Goal: Task Accomplishment & Management: Manage account settings

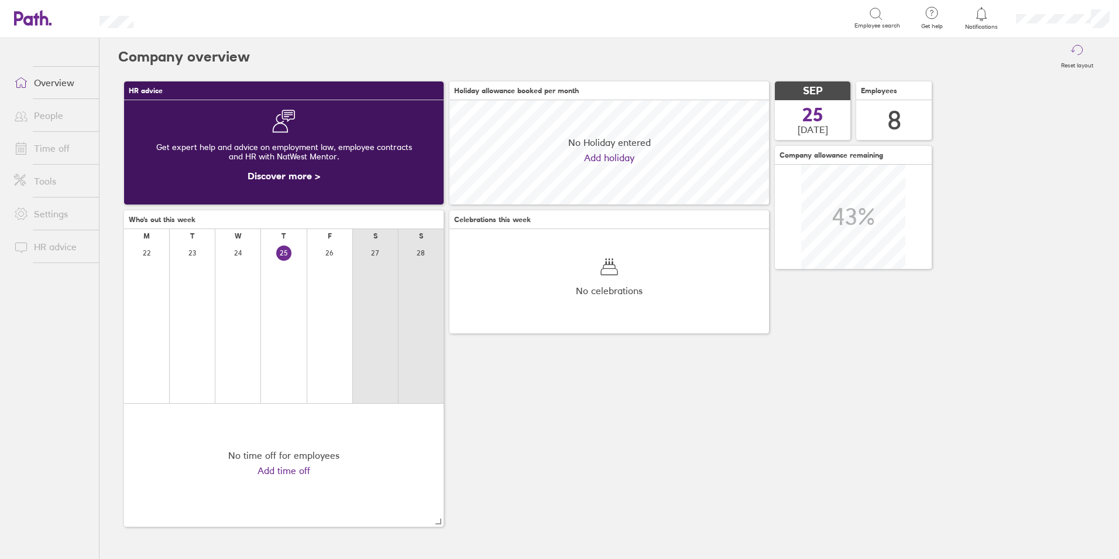
scroll to position [104, 320]
click at [50, 153] on link "Time off" at bounding box center [52, 147] width 94 height 23
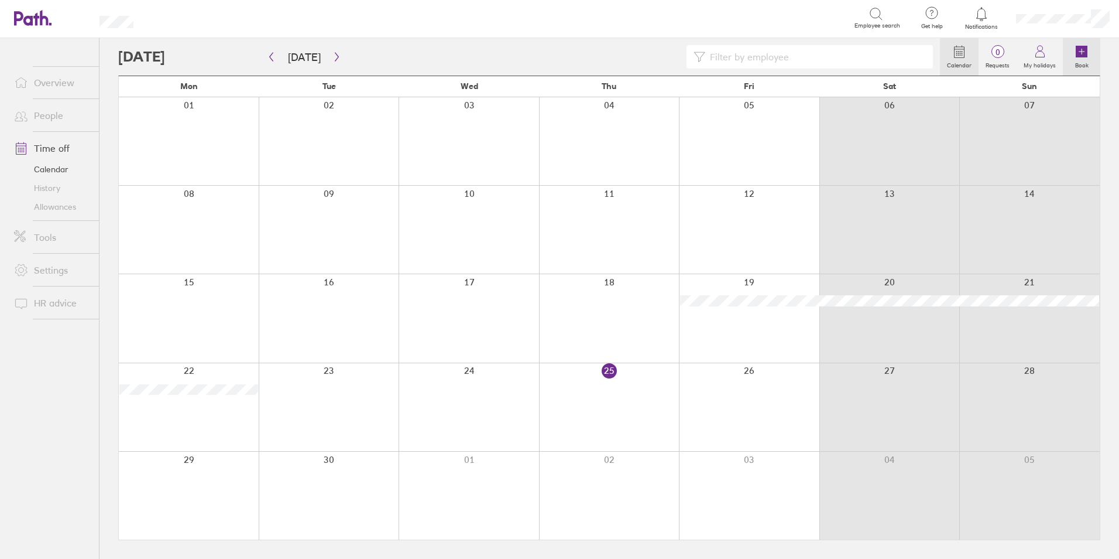
click at [1083, 51] on icon at bounding box center [1082, 52] width 12 height 12
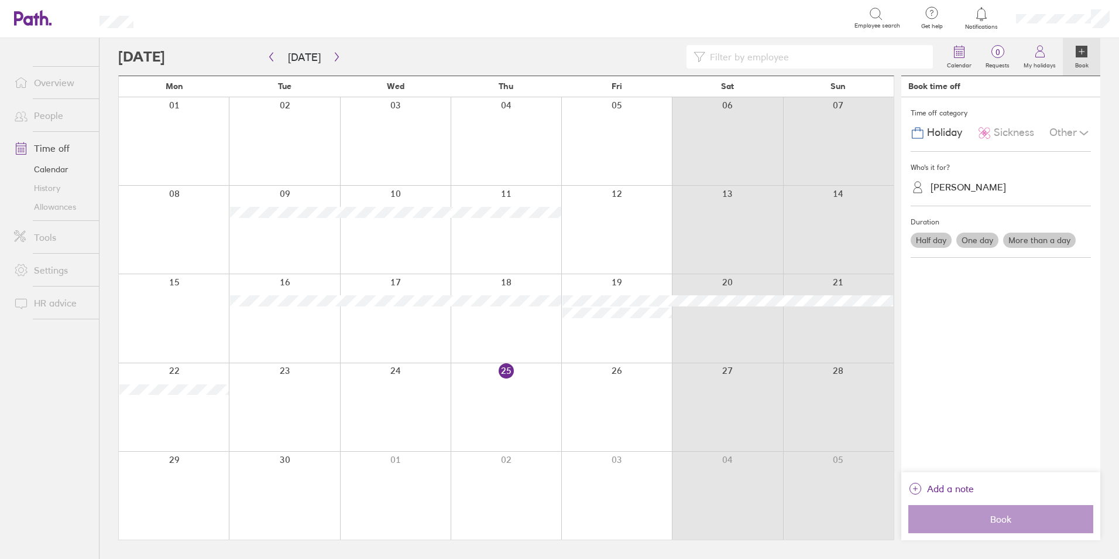
click at [1022, 240] on label "More than a day" at bounding box center [1040, 239] width 73 height 15
click at [0, 0] on input "More than a day" at bounding box center [0, 0] width 0 height 0
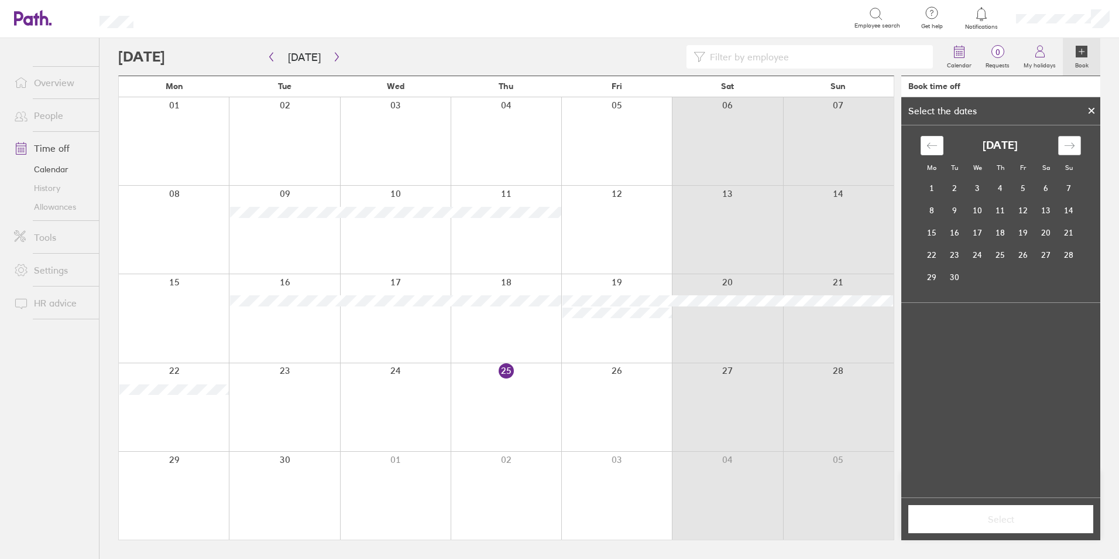
click at [1062, 143] on div "Move forward to switch to the next month." at bounding box center [1070, 145] width 23 height 19
click at [972, 271] on td "29" at bounding box center [978, 277] width 23 height 22
click at [1022, 271] on td "31" at bounding box center [1023, 277] width 23 height 22
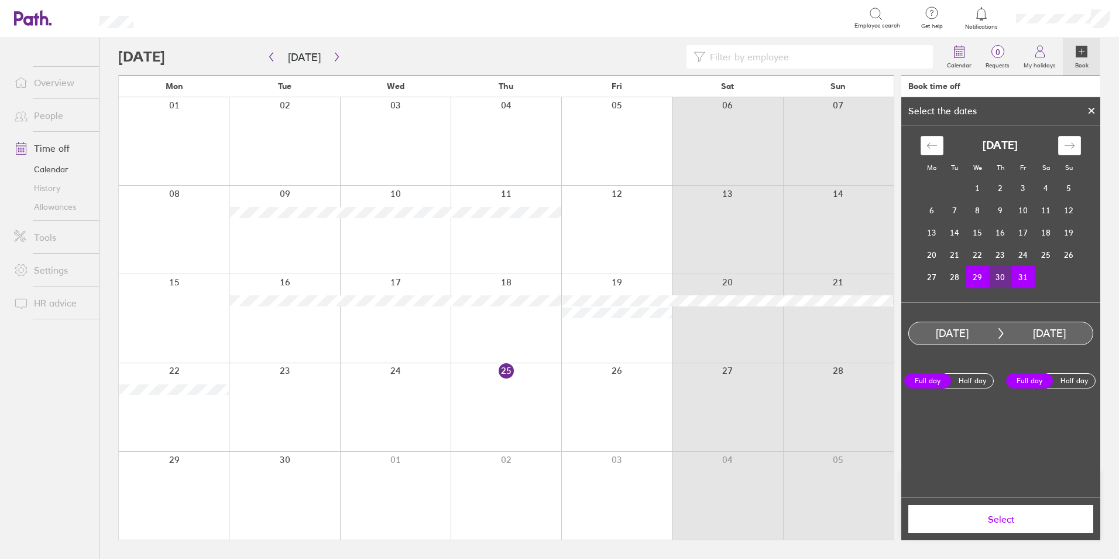
click at [936, 376] on label "Full day" at bounding box center [928, 380] width 47 height 15
click at [0, 0] on input "Full day" at bounding box center [0, 0] width 0 height 0
click at [1006, 526] on button "Select" at bounding box center [1001, 519] width 185 height 28
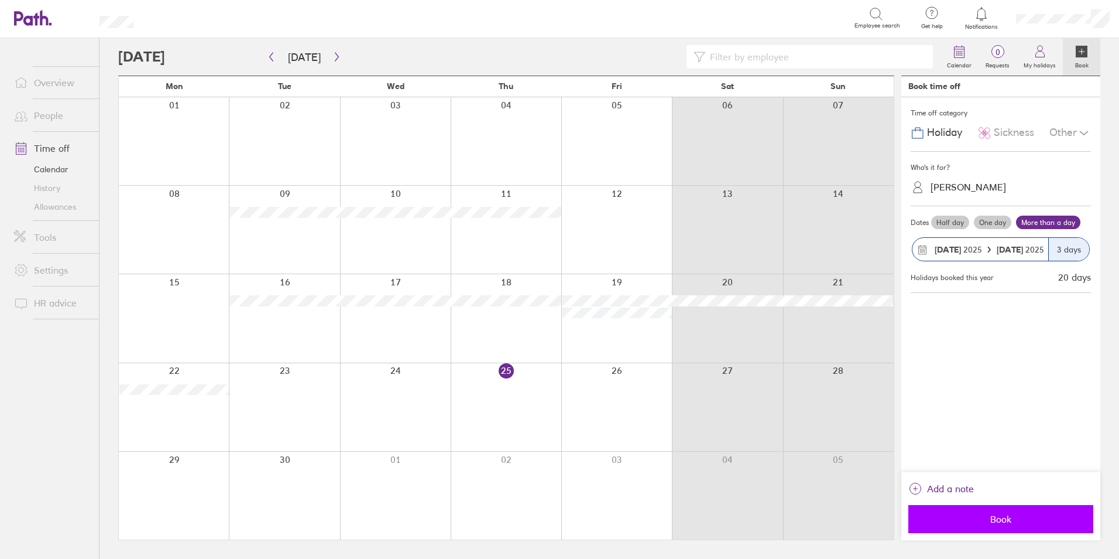
click at [1005, 517] on span "Book" at bounding box center [1001, 518] width 169 height 11
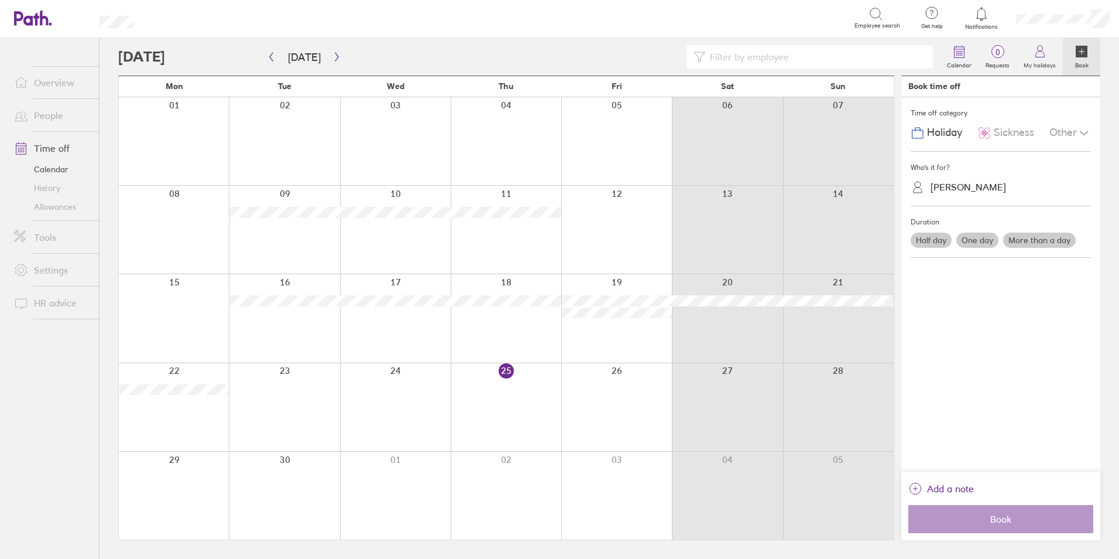
click at [218, 53] on div at bounding box center [529, 56] width 822 height 23
click at [334, 51] on button "button" at bounding box center [337, 56] width 15 height 19
click at [57, 114] on link "People" at bounding box center [52, 115] width 94 height 23
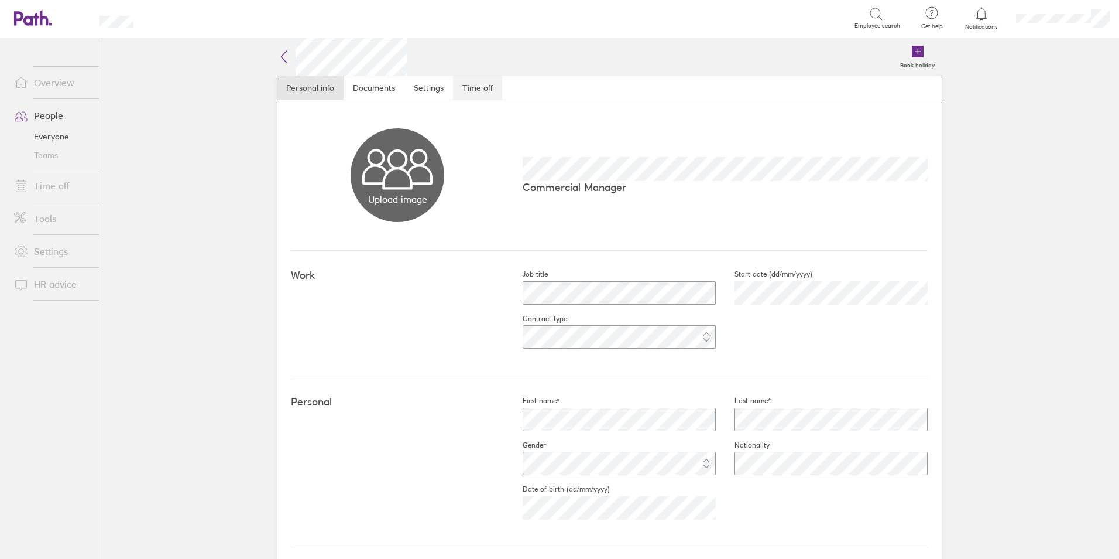
click at [481, 85] on link "Time off" at bounding box center [477, 87] width 49 height 23
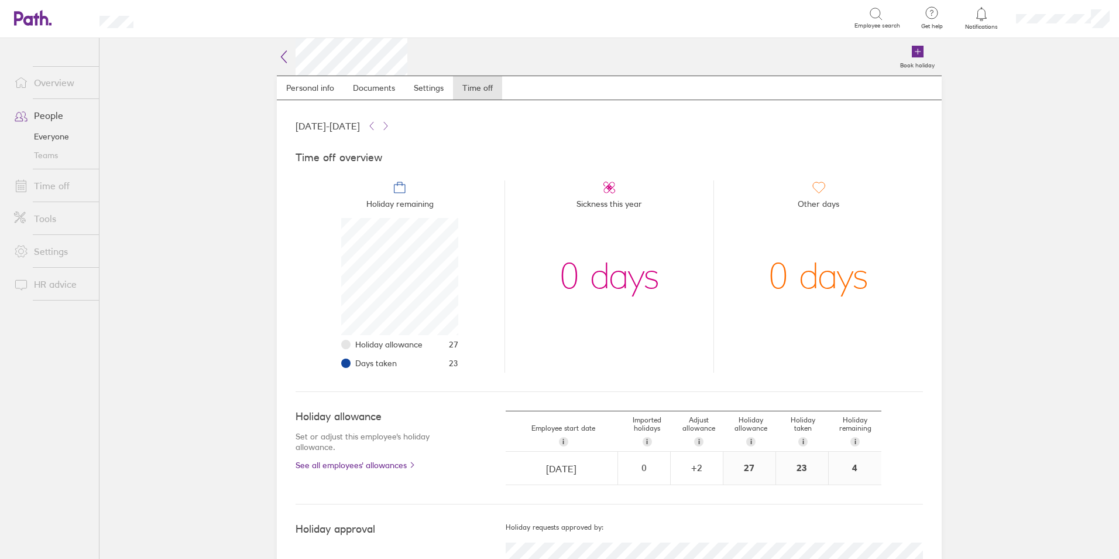
click at [44, 131] on link "Everyone" at bounding box center [52, 136] width 94 height 19
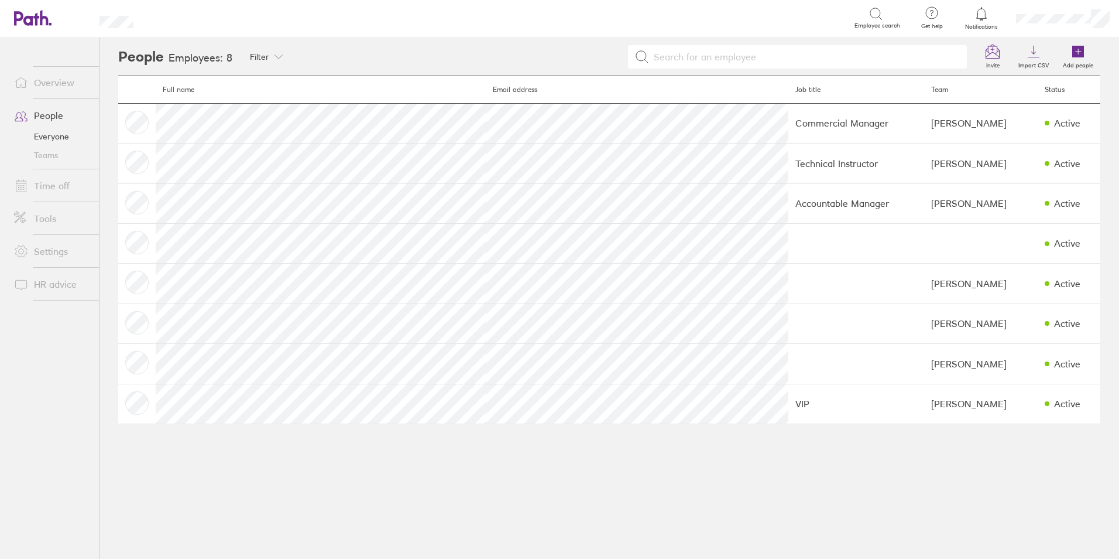
click at [53, 76] on link "Overview" at bounding box center [52, 82] width 94 height 23
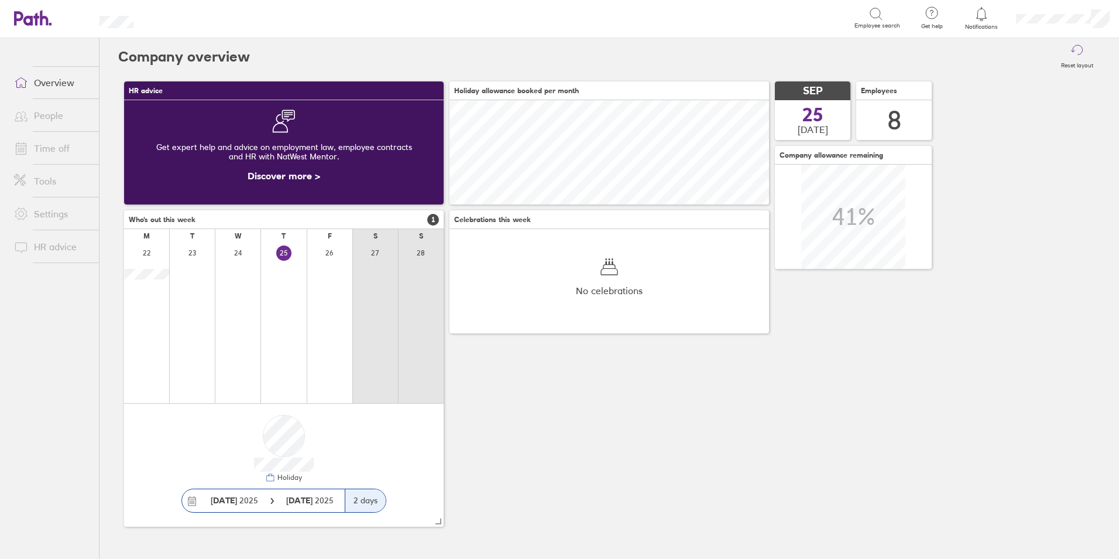
scroll to position [104, 320]
click at [44, 147] on link "Time off" at bounding box center [52, 147] width 94 height 23
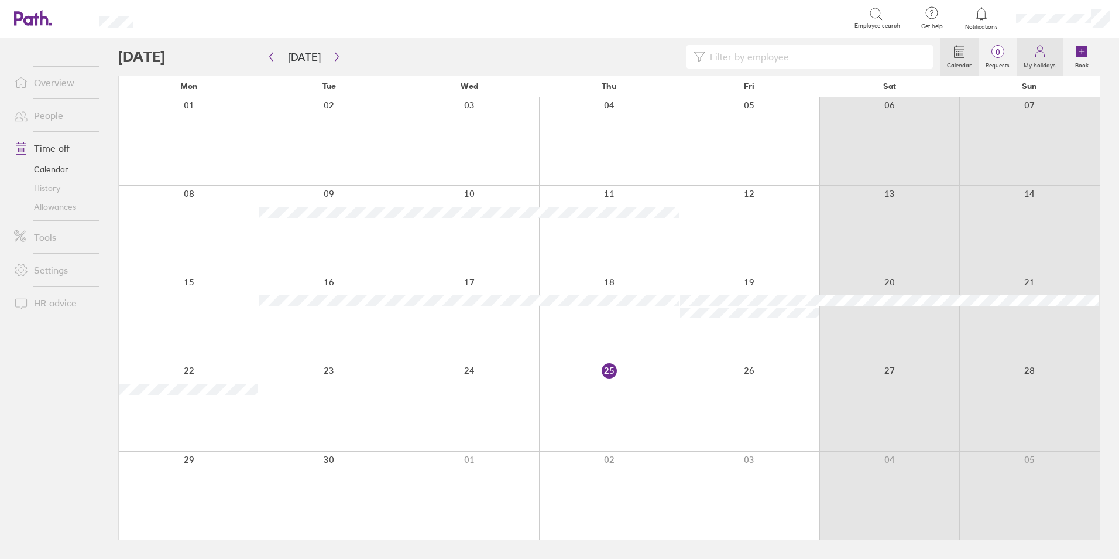
click at [1035, 65] on label "My holidays" at bounding box center [1040, 64] width 46 height 11
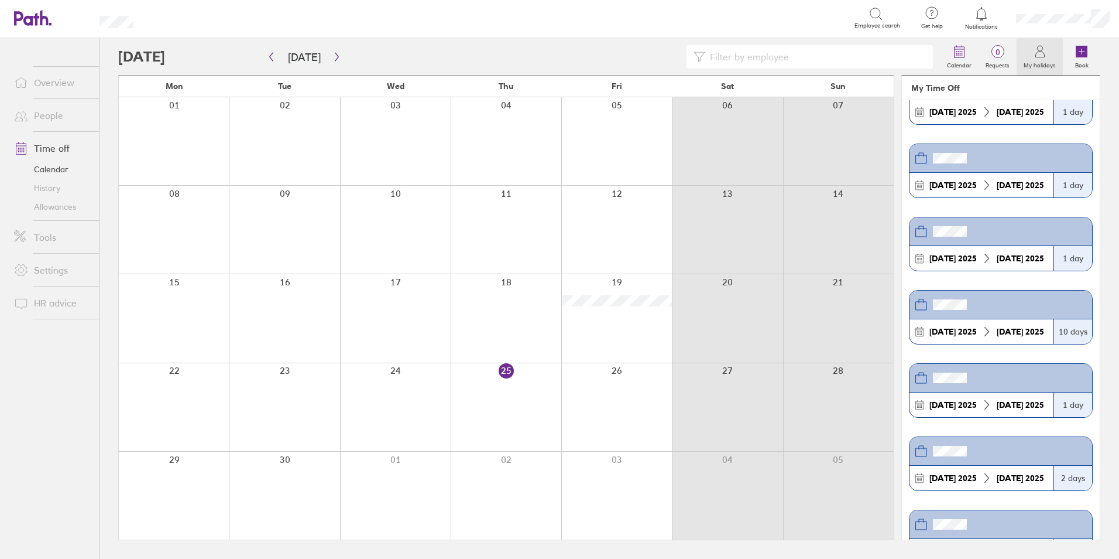
scroll to position [293, 0]
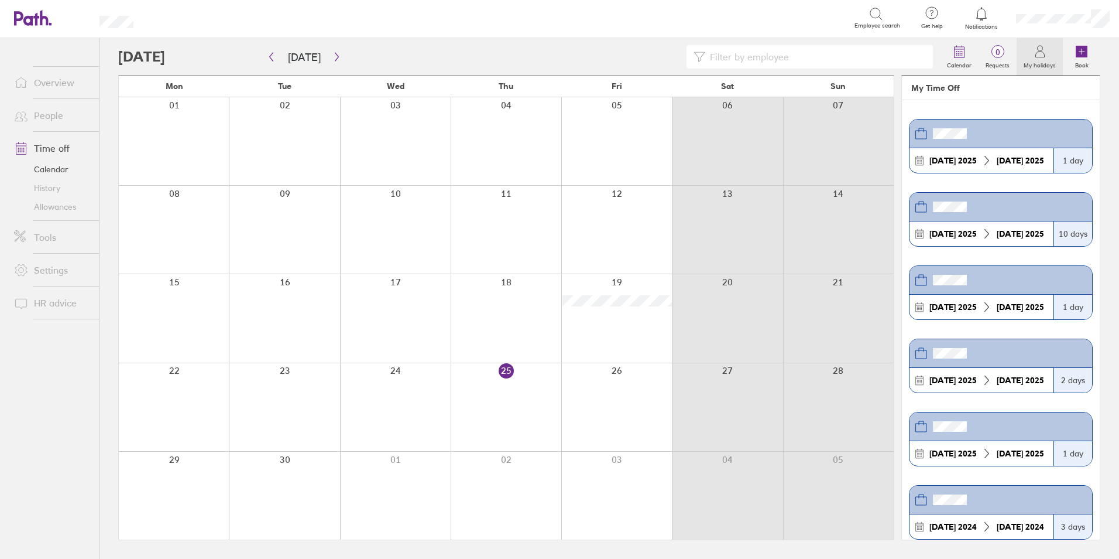
click at [46, 208] on link "Allowances" at bounding box center [52, 206] width 94 height 19
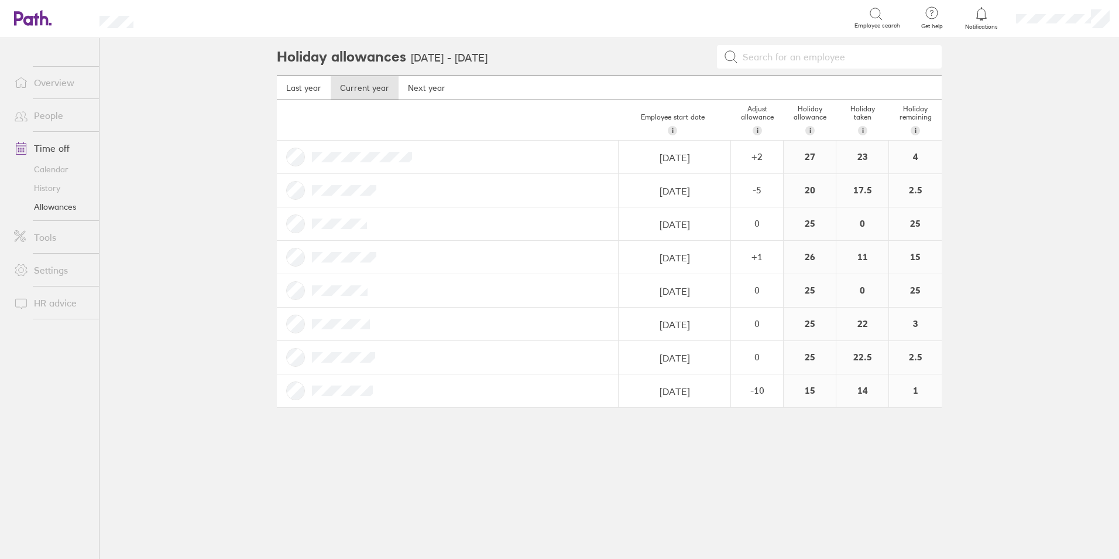
click at [44, 149] on link "Time off" at bounding box center [52, 147] width 94 height 23
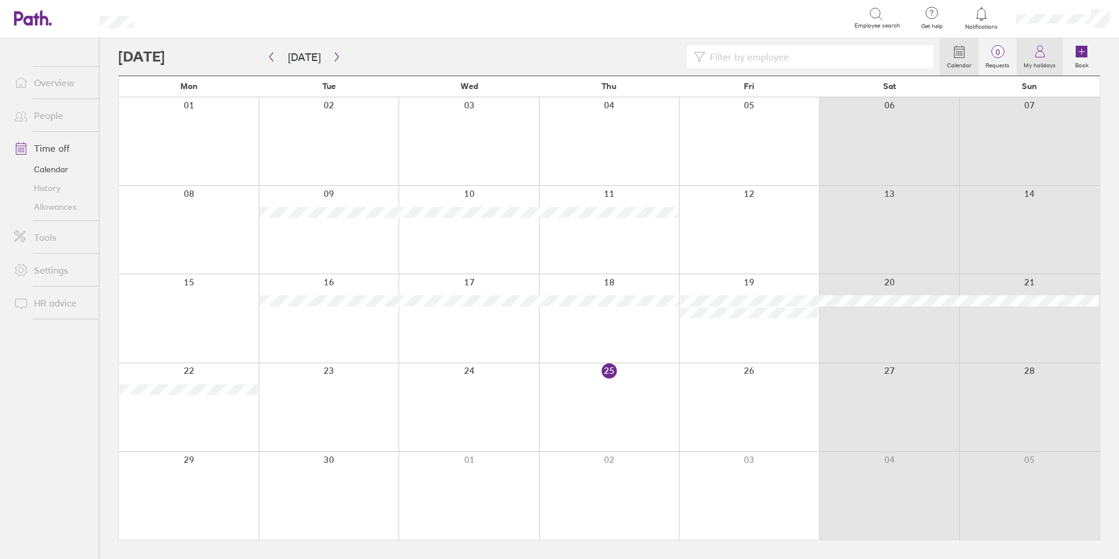
click at [1040, 50] on icon at bounding box center [1040, 51] width 14 height 14
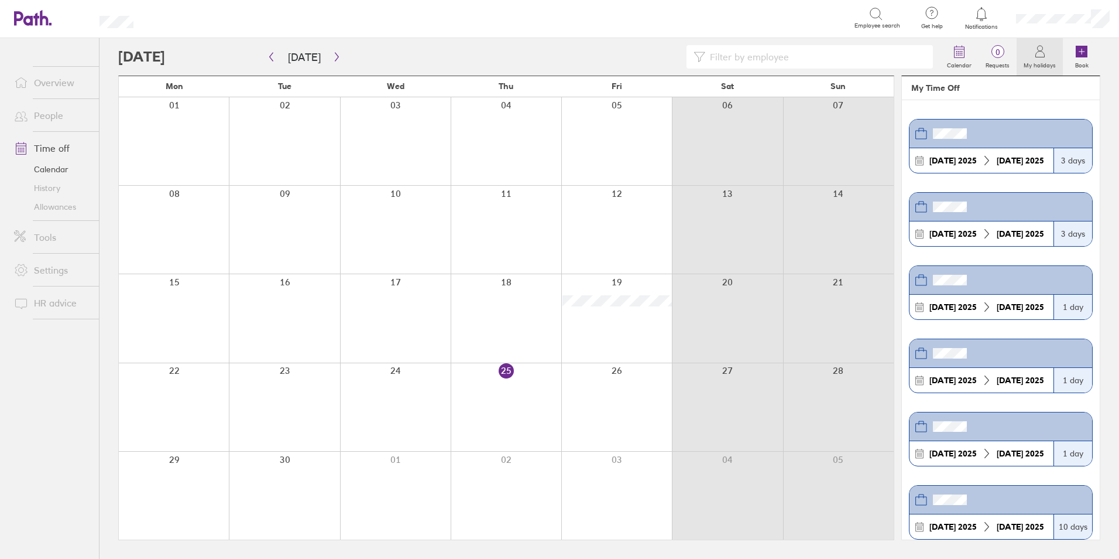
click at [48, 76] on link "Overview" at bounding box center [52, 82] width 94 height 23
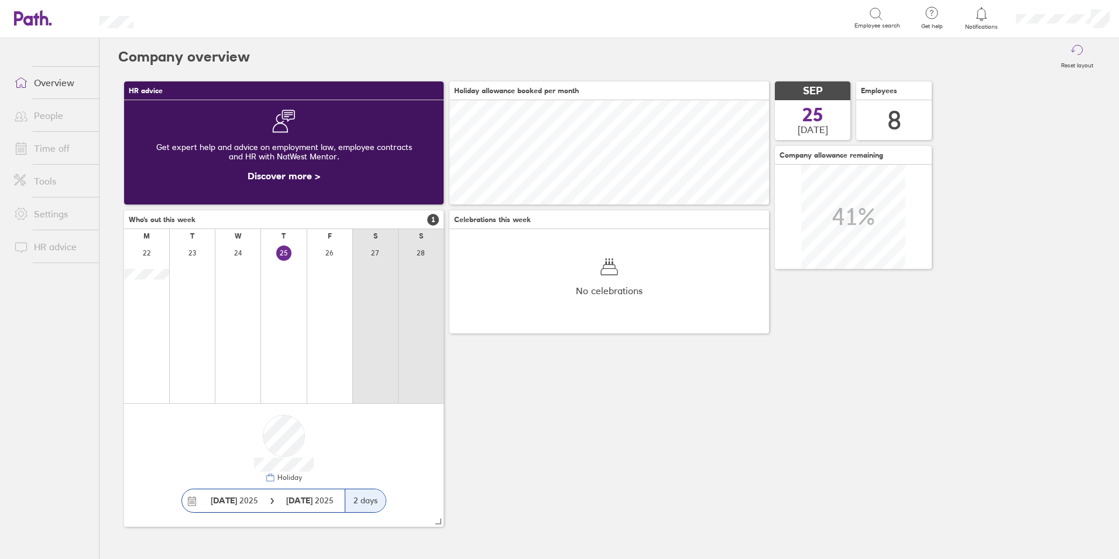
scroll to position [104, 320]
